Goal: Contribute content: Contribute content

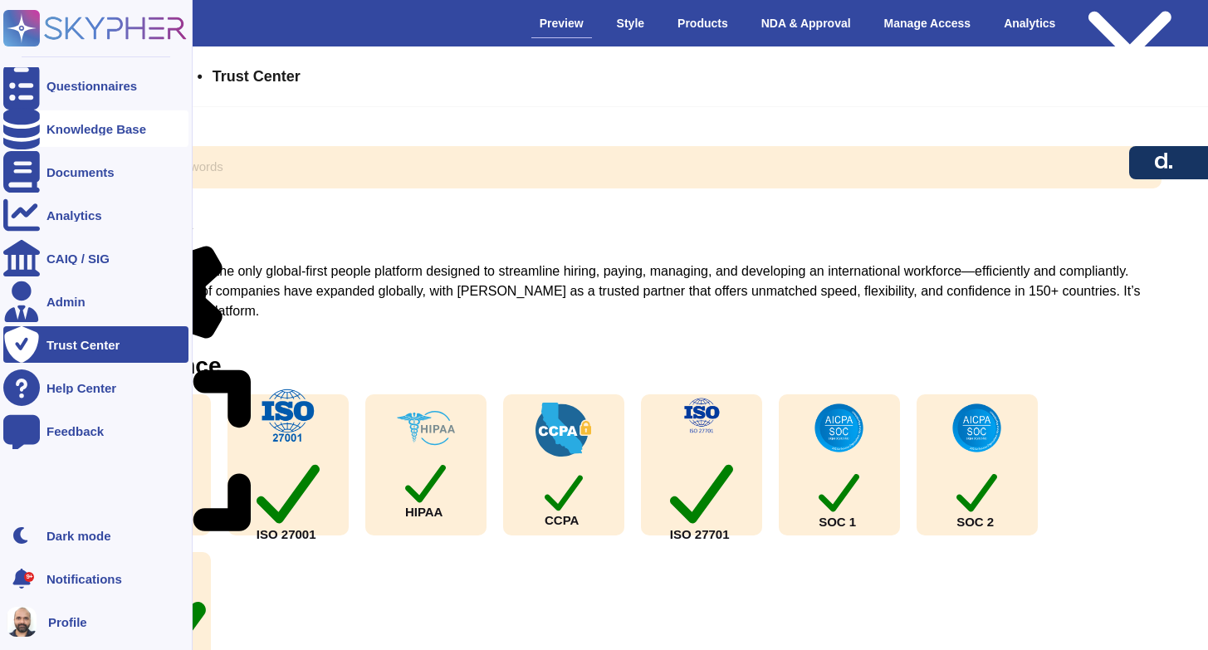
click at [82, 135] on div "Knowledge Base" at bounding box center [95, 128] width 185 height 37
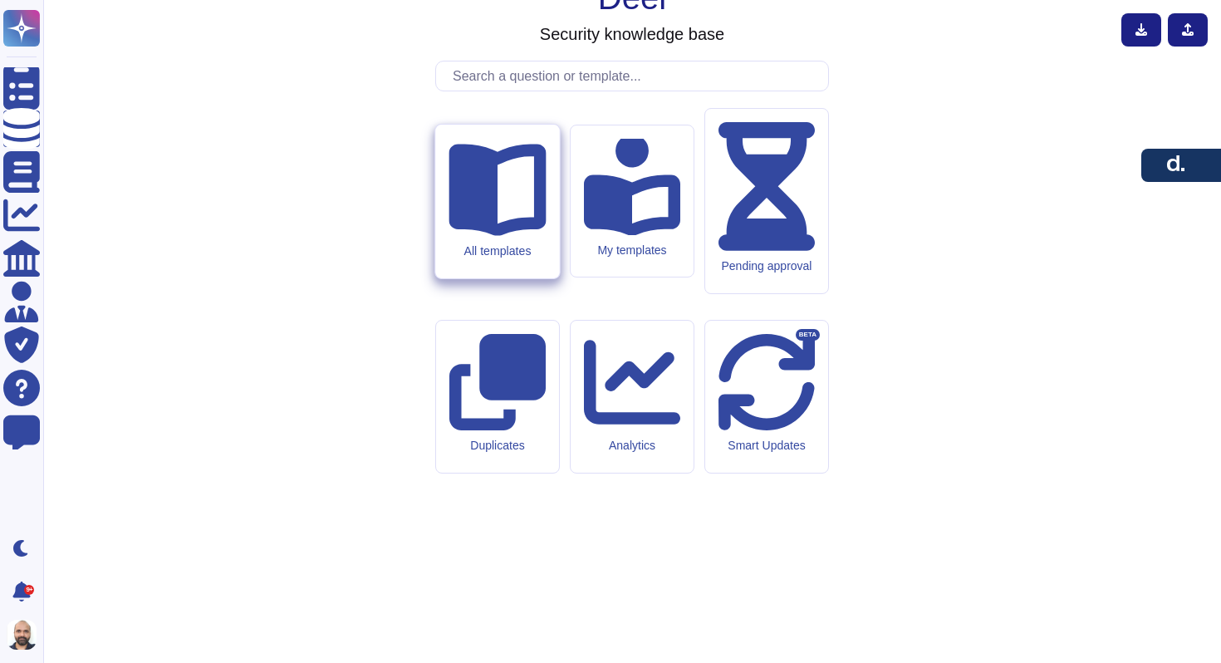
click at [473, 278] on div "All templates" at bounding box center [497, 202] width 124 height 154
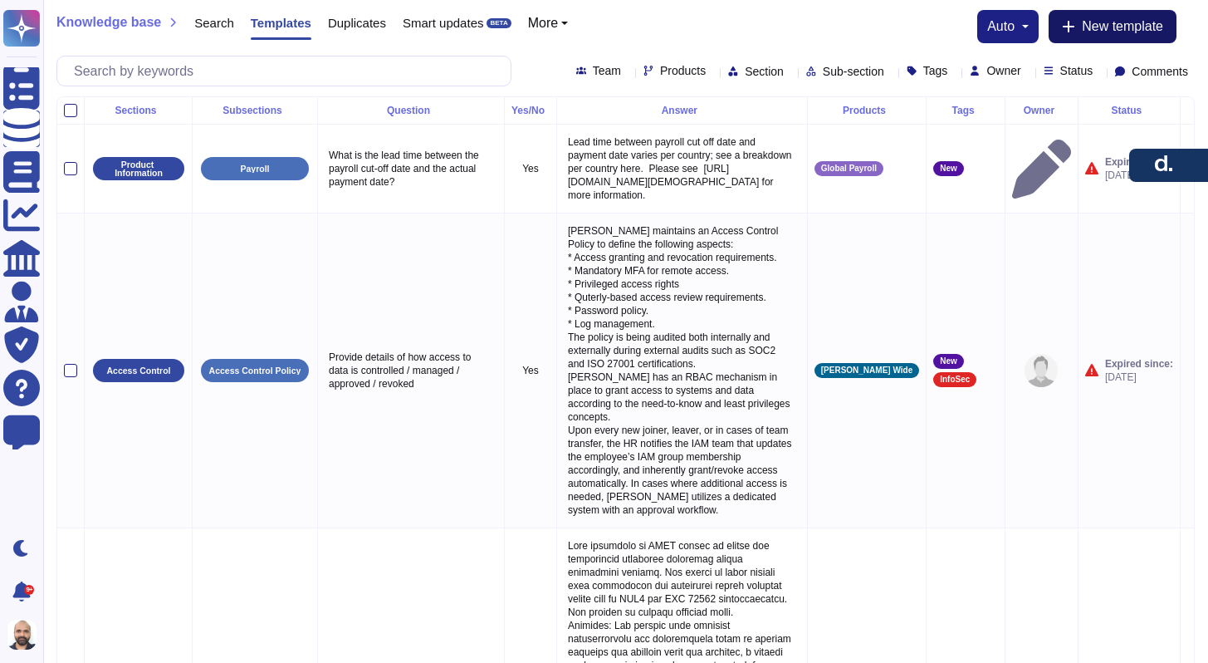
click at [1102, 30] on span "New template" at bounding box center [1122, 26] width 81 height 13
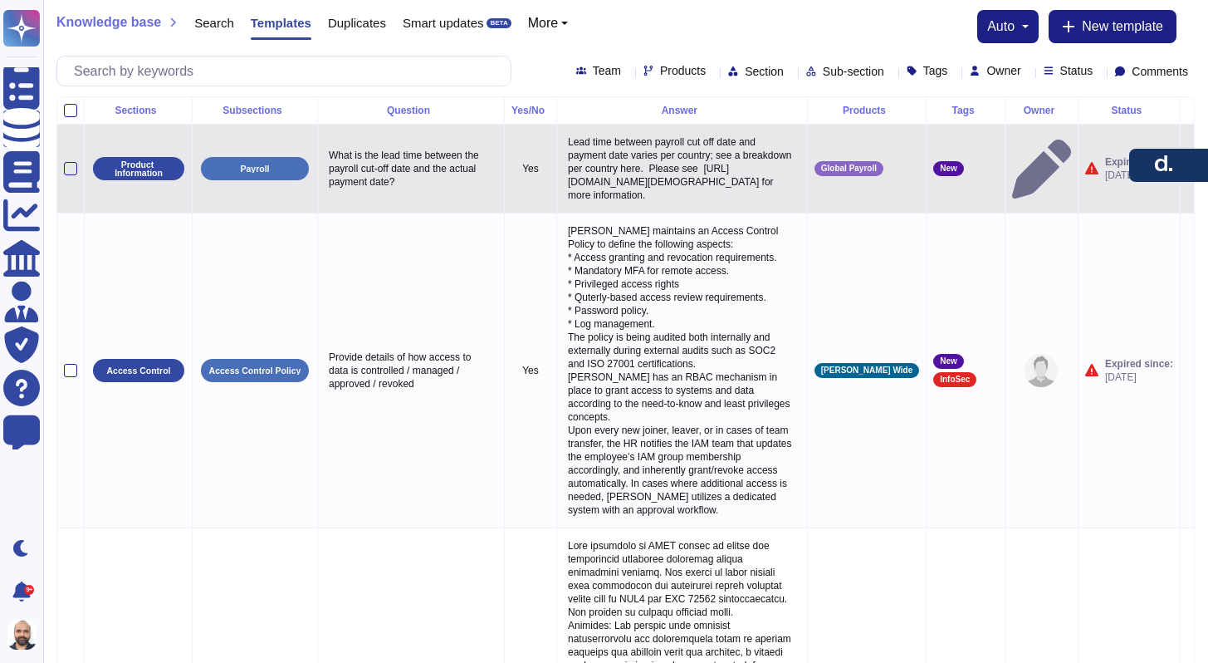
click at [408, 171] on p "What is the lead time between the payroll cut-off date and the actual payment d…" at bounding box center [411, 168] width 173 height 48
type textarea "What is the lead time between the payroll cut-off date and the actual payment d…"
click at [642, 187] on p "Lead time between payroll cut off date and payment date varies per country; see…" at bounding box center [682, 168] width 237 height 75
type textarea "Lead time between payroll cut off date and payment date varies per country; see…"
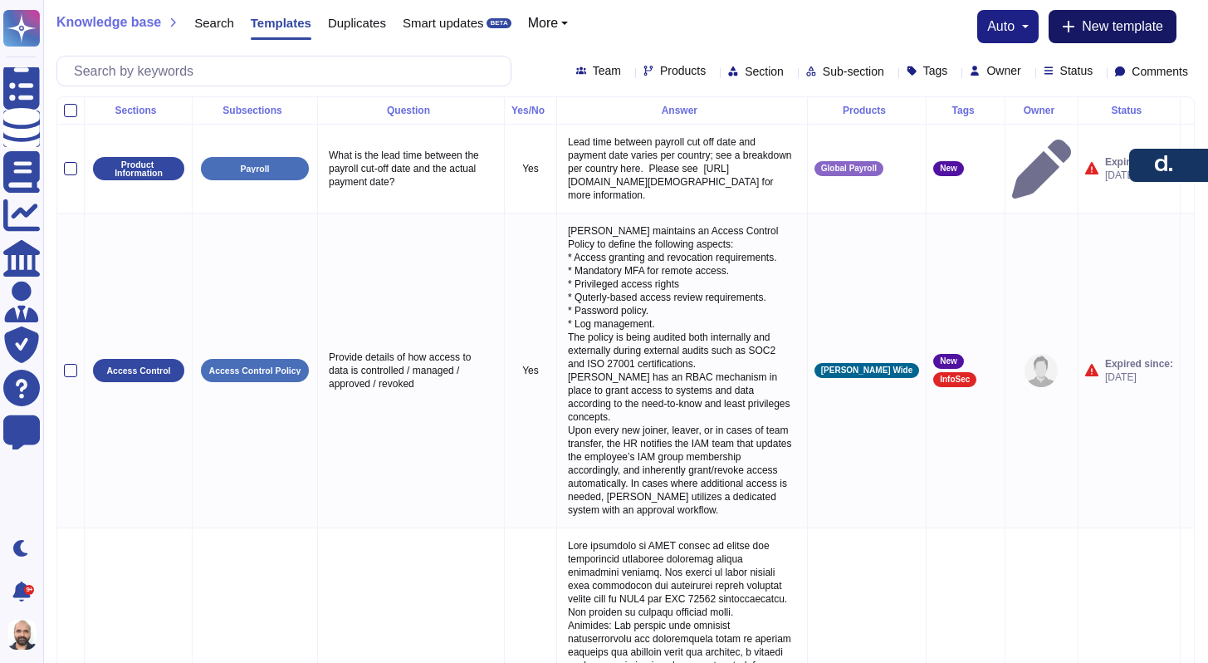
click at [1093, 29] on span "New template" at bounding box center [1122, 26] width 81 height 13
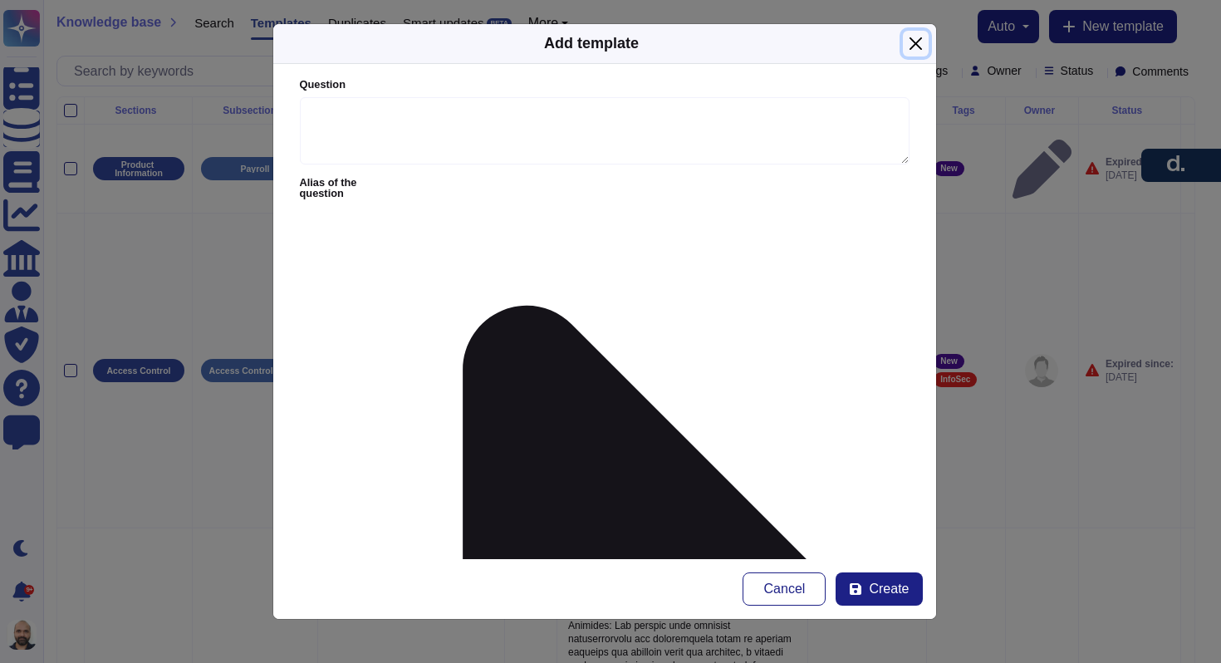
click at [912, 50] on button "Close" at bounding box center [916, 44] width 26 height 26
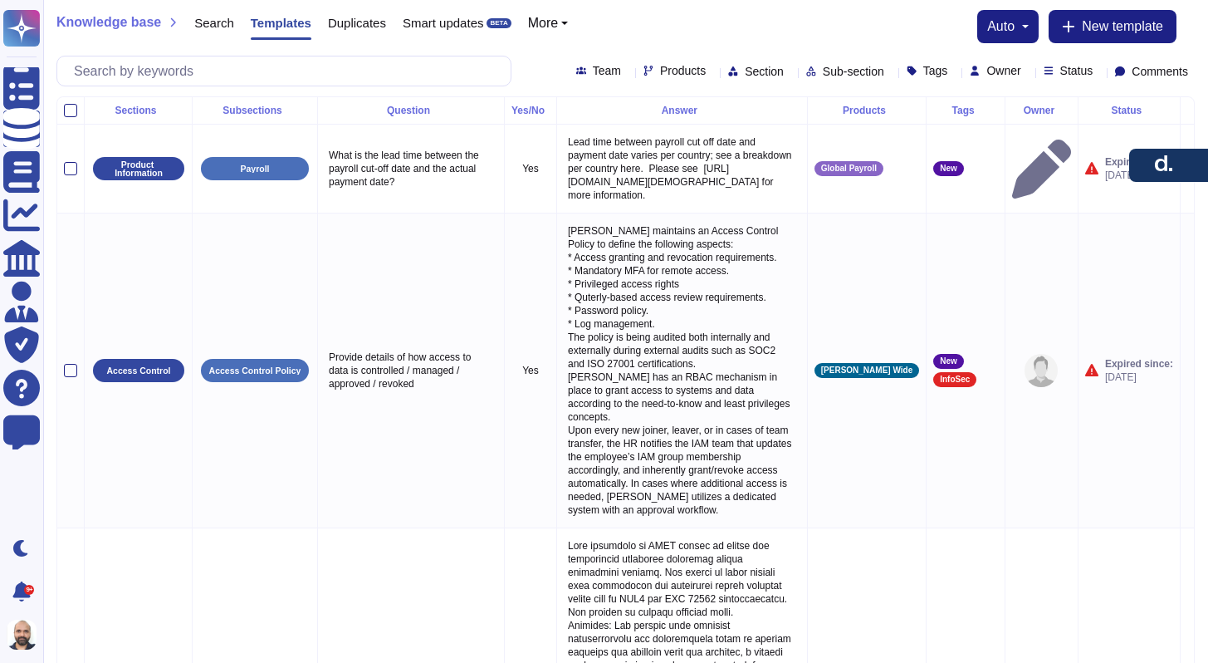
click at [660, 73] on span "Products" at bounding box center [683, 71] width 46 height 12
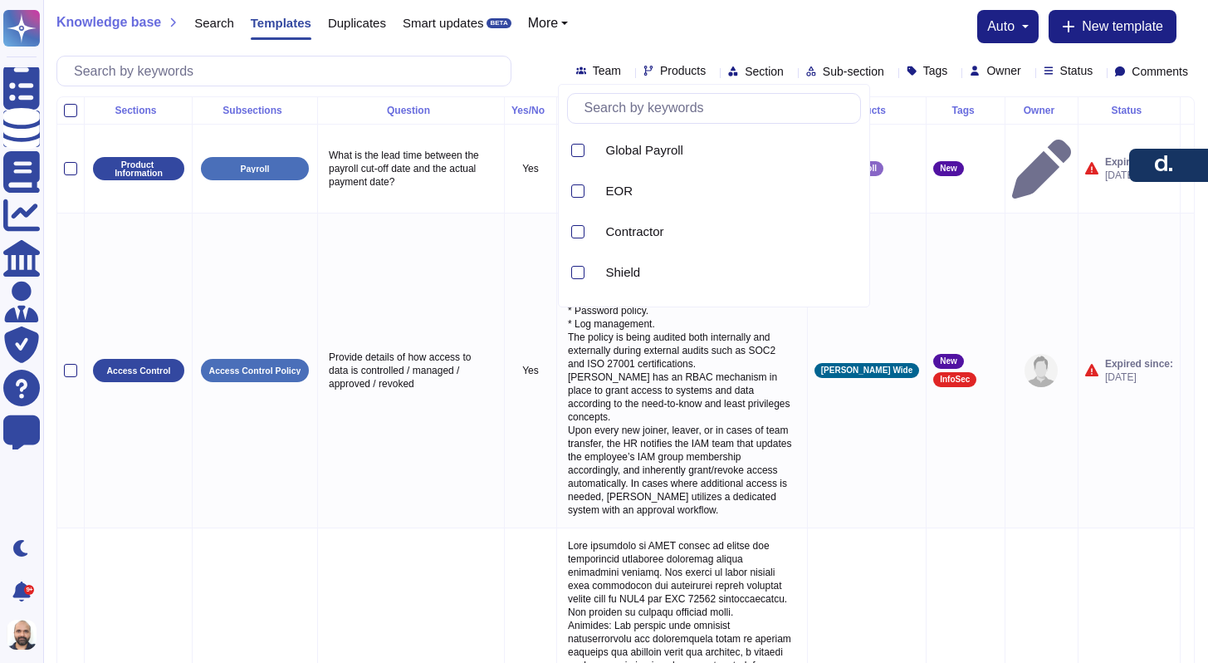
click at [1029, 111] on div "Owner" at bounding box center [1041, 110] width 59 height 10
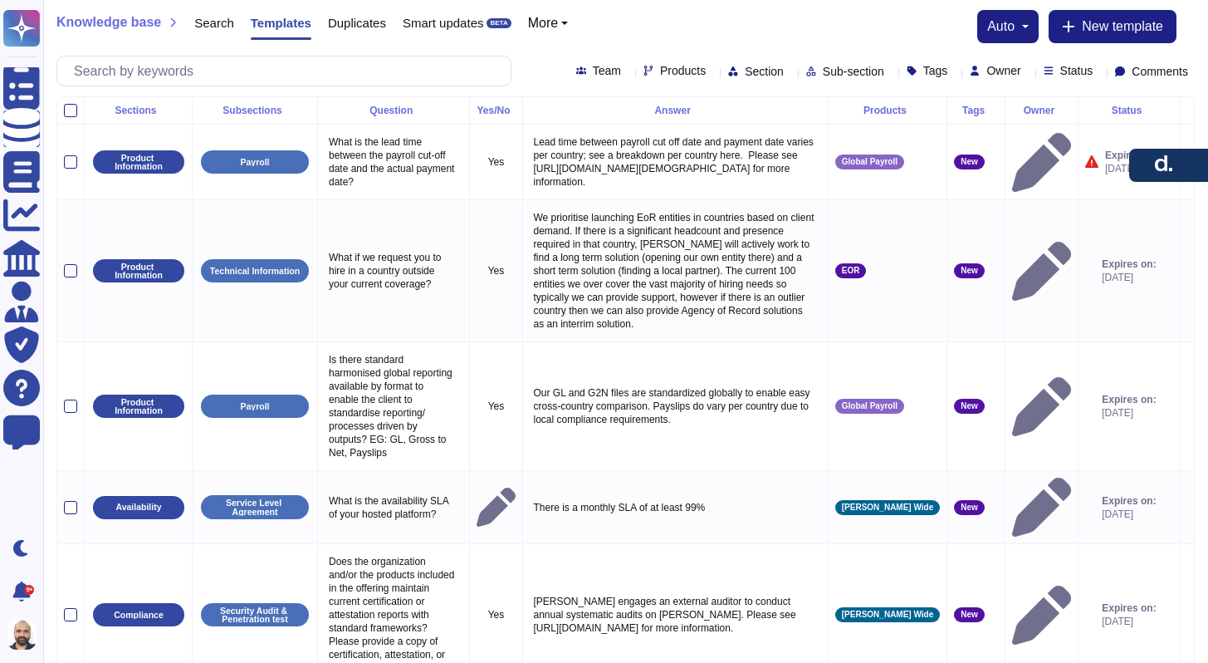
click at [1029, 111] on div "Owner" at bounding box center [1041, 110] width 59 height 10
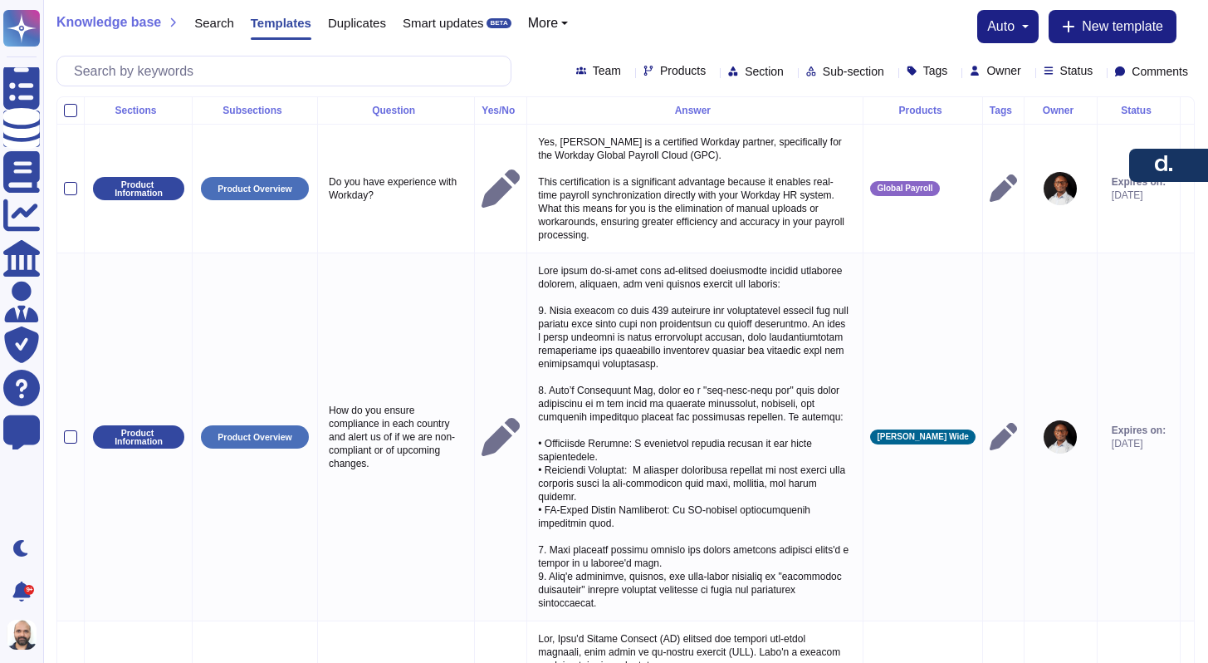
click at [1031, 109] on div "Owner" at bounding box center [1060, 110] width 59 height 10
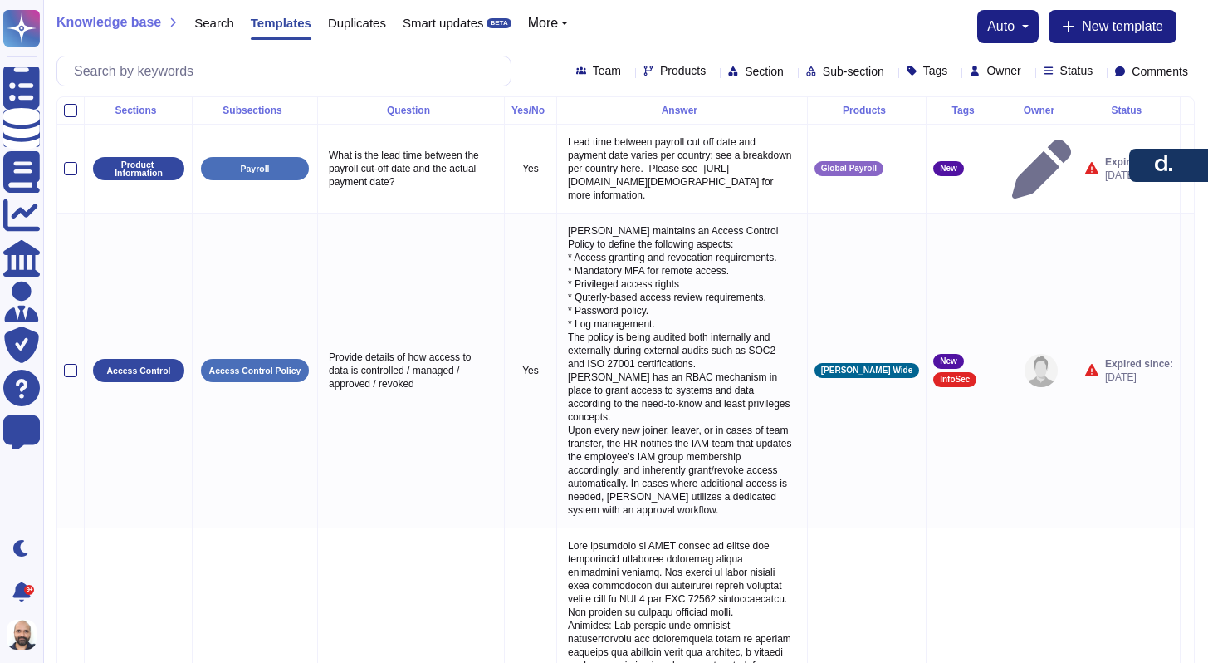
click at [1029, 109] on div "Owner" at bounding box center [1041, 110] width 59 height 10
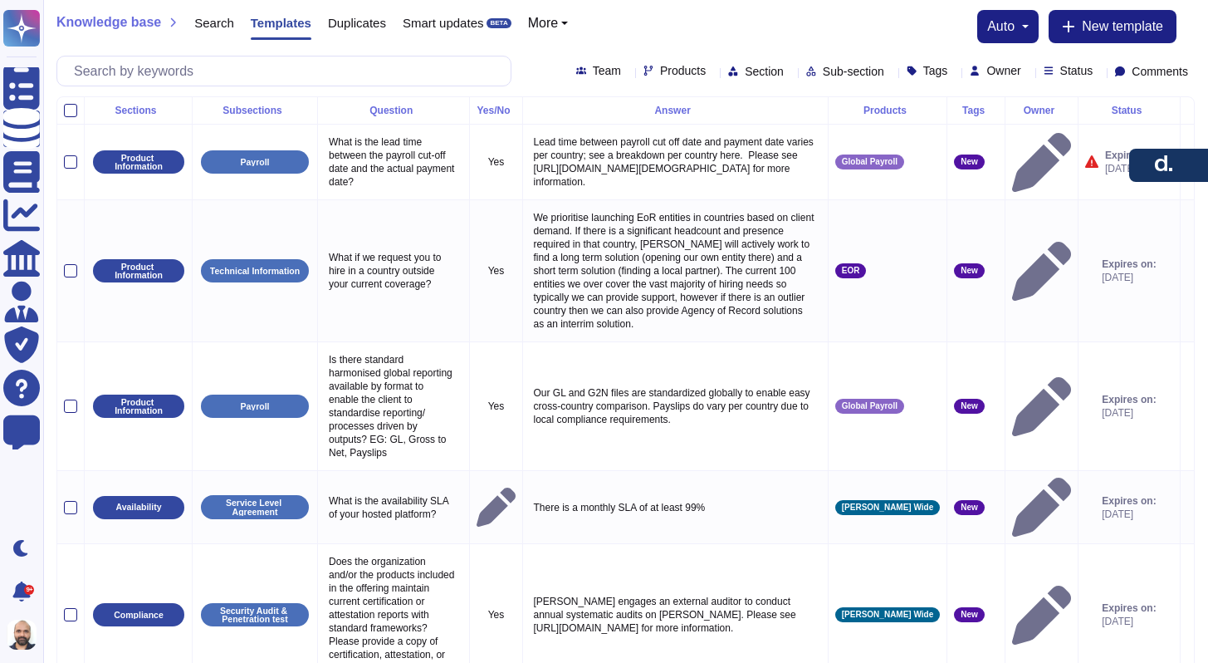
click at [986, 70] on span "Owner" at bounding box center [1003, 71] width 34 height 12
type input "[PERSON_NAME]"
click at [1011, 158] on div "[PERSON_NAME]" at bounding box center [1040, 150] width 193 height 37
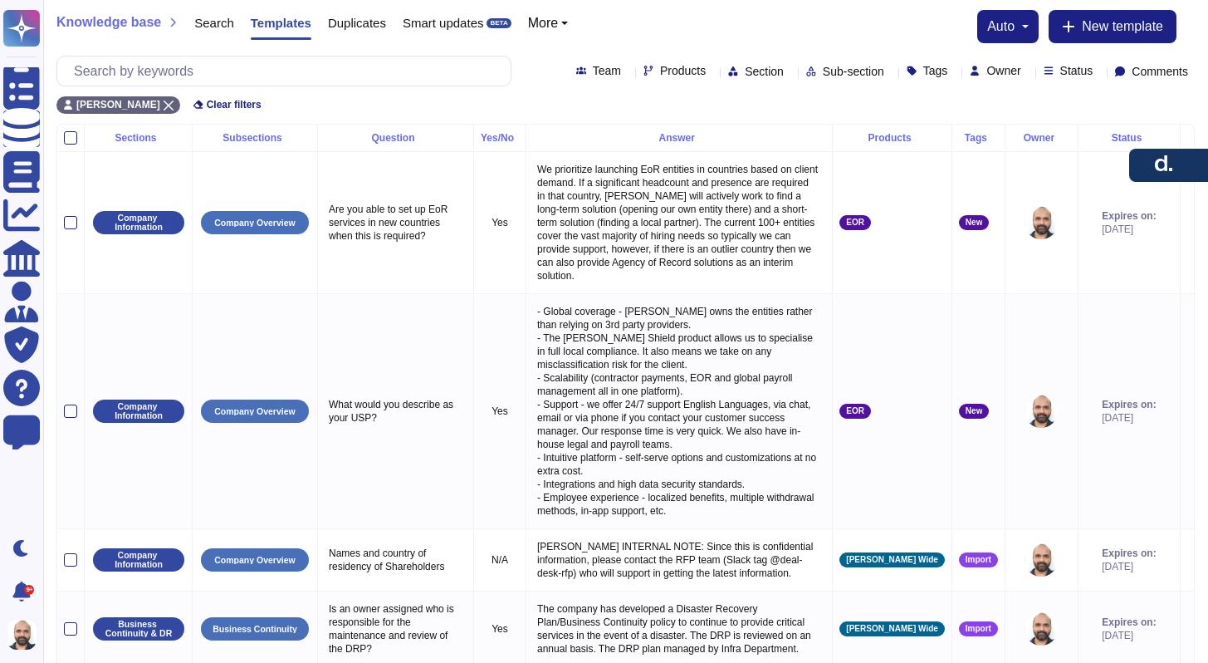
click at [660, 70] on span "Products" at bounding box center [683, 71] width 46 height 12
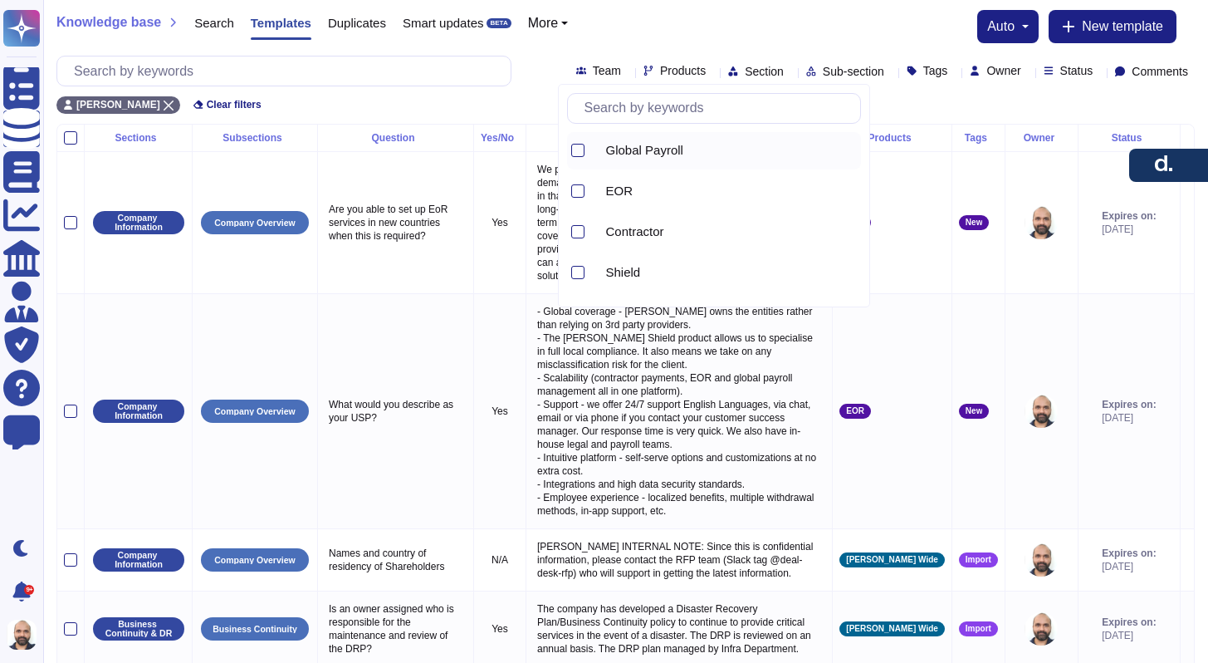
click at [637, 155] on span "Global Payroll" at bounding box center [644, 150] width 77 height 15
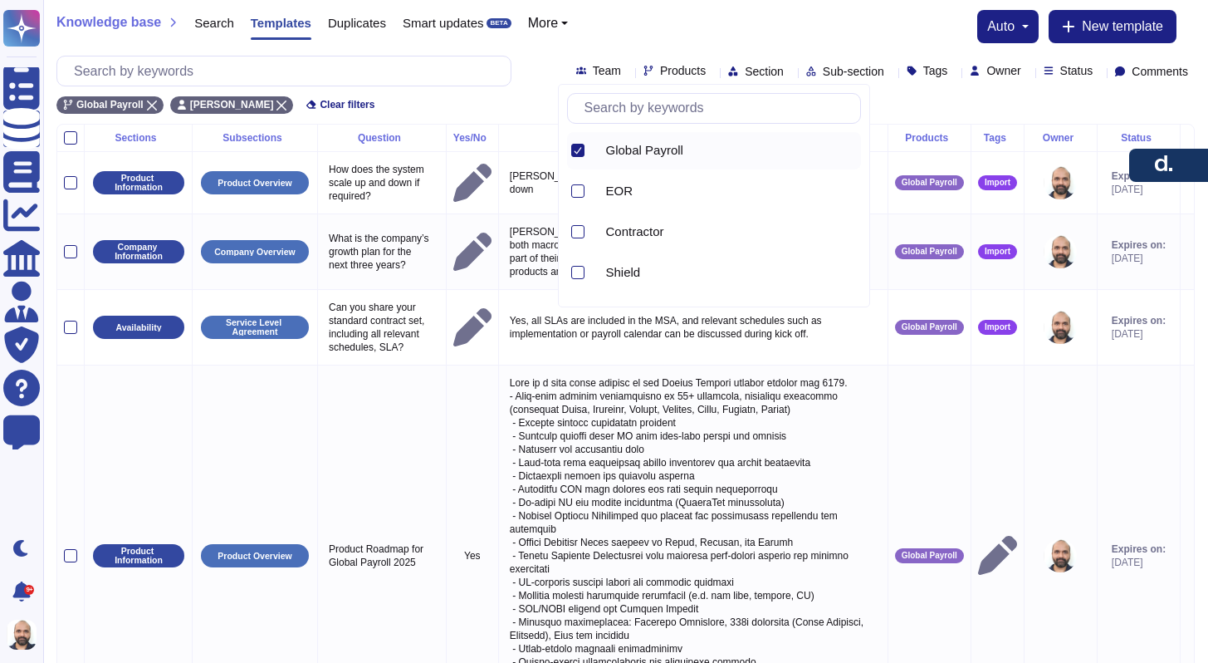
click at [488, 100] on div "Global Payroll [PERSON_NAME] Clear filters" at bounding box center [625, 99] width 1138 height 27
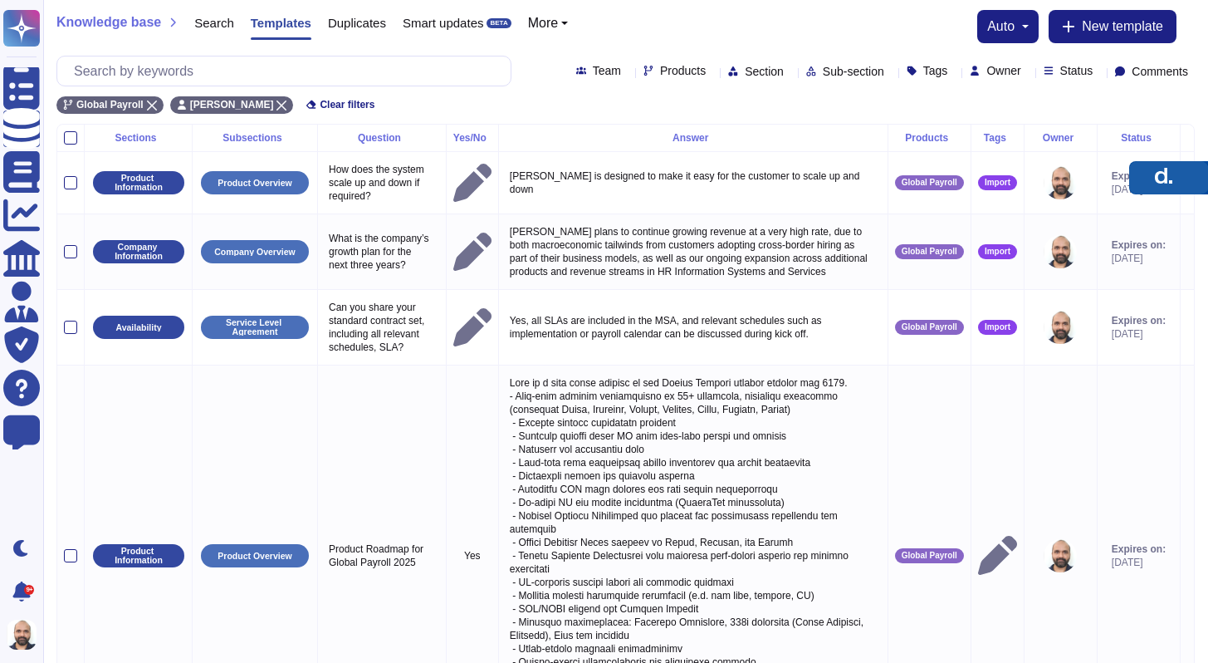
drag, startPoint x: 1170, startPoint y: 169, endPoint x: 1172, endPoint y: 182, distance: 12.6
click at [1172, 182] on icon "button" at bounding box center [1163, 176] width 17 height 16
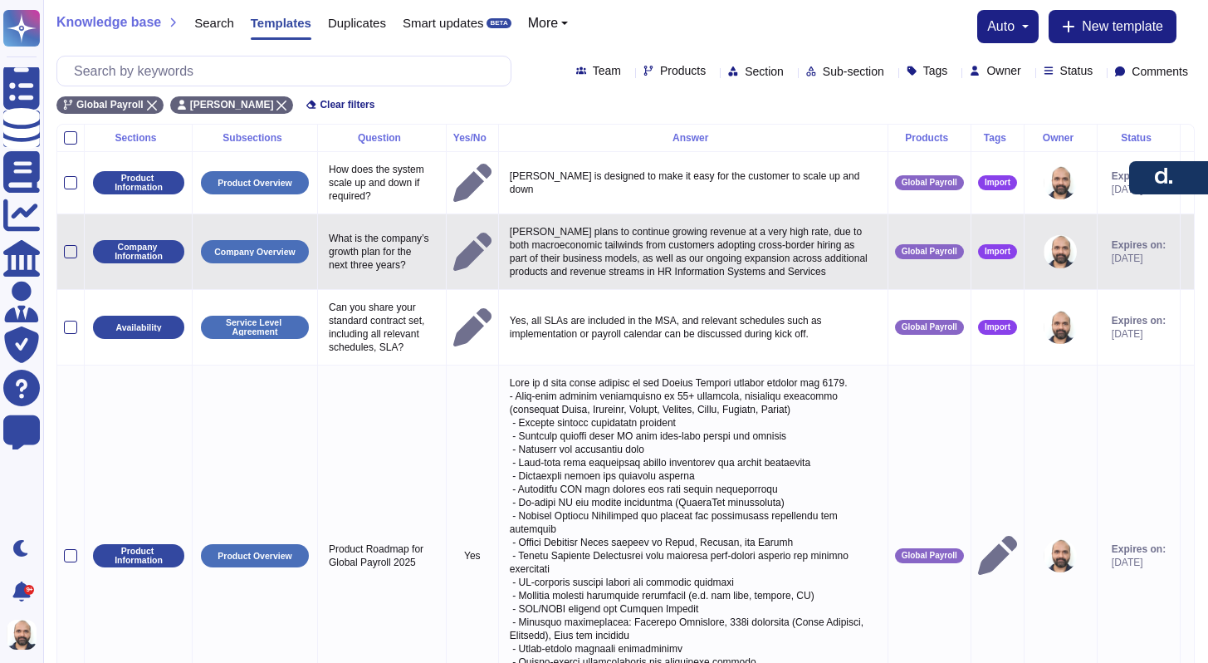
click at [600, 259] on p "[PERSON_NAME] plans to continue growing revenue at a very high rate, due to bot…" at bounding box center [693, 251] width 375 height 61
type textarea "[PERSON_NAME] plans to continue growing revenue at a very high rate, due to bot…"
click at [719, 262] on textarea "[PERSON_NAME] plans to continue growing revenue at a very high rate, due to bot…" at bounding box center [691, 262] width 371 height 83
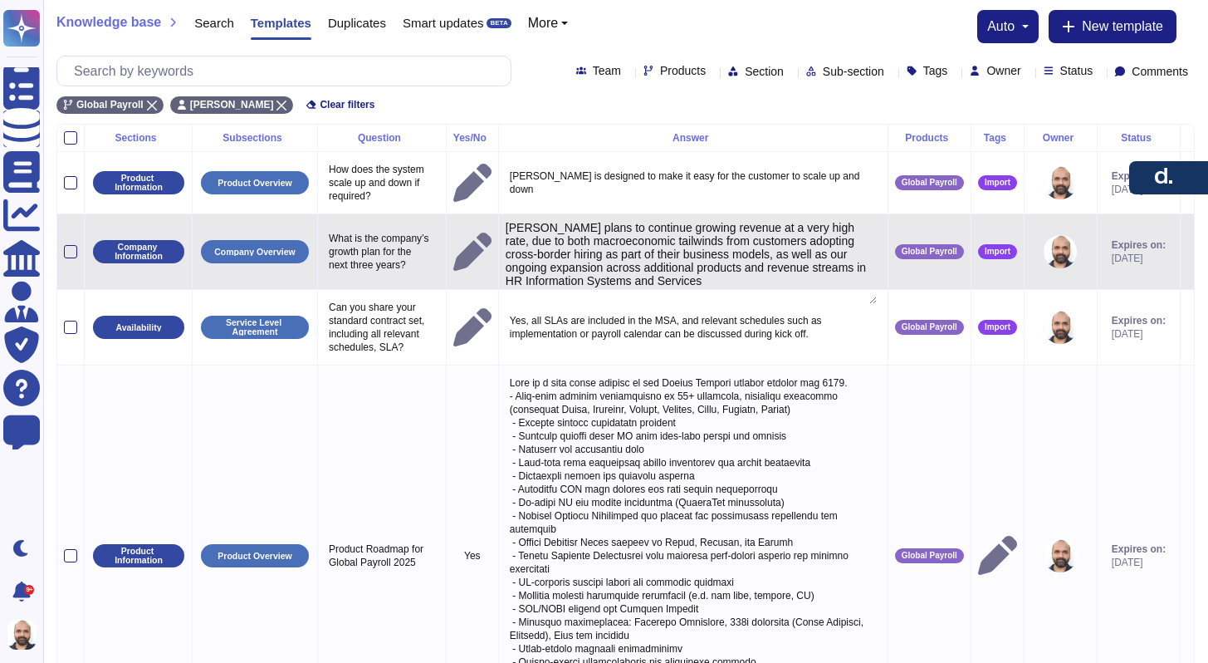
click at [795, 272] on textarea "[PERSON_NAME] plans to continue growing revenue at a very high rate, due to bot…" at bounding box center [691, 262] width 371 height 83
click at [790, 276] on textarea "[PERSON_NAME] plans to continue growing revenue at a very high rate, due to bot…" at bounding box center [691, 262] width 371 height 83
click at [751, 267] on textarea "[PERSON_NAME] plans to continue growing revenue at a very high rate, due to bot…" at bounding box center [691, 262] width 371 height 83
